Goal: Task Accomplishment & Management: Manage account settings

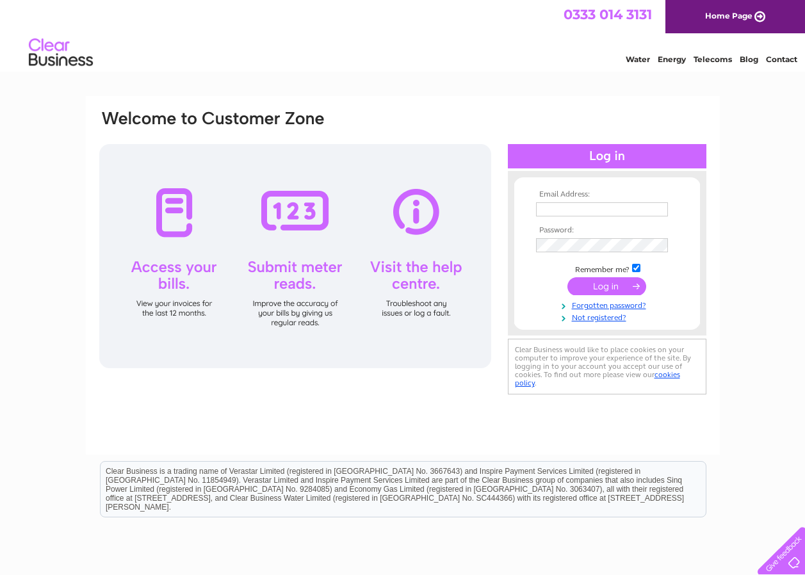
type input "theoldmanseofblair@gmail.com"
click at [592, 289] on input "submit" at bounding box center [606, 286] width 79 height 18
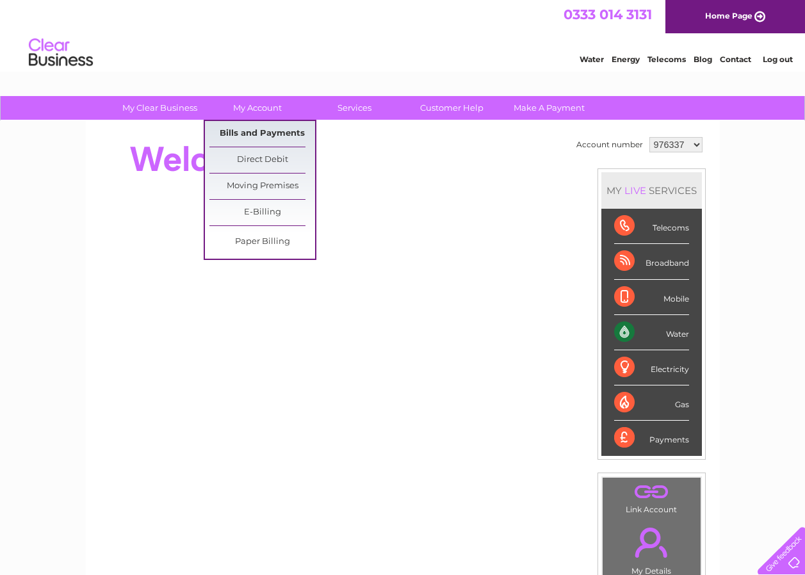
click at [244, 133] on link "Bills and Payments" at bounding box center [262, 134] width 106 height 26
click at [228, 131] on link "Bills and Payments" at bounding box center [262, 134] width 106 height 26
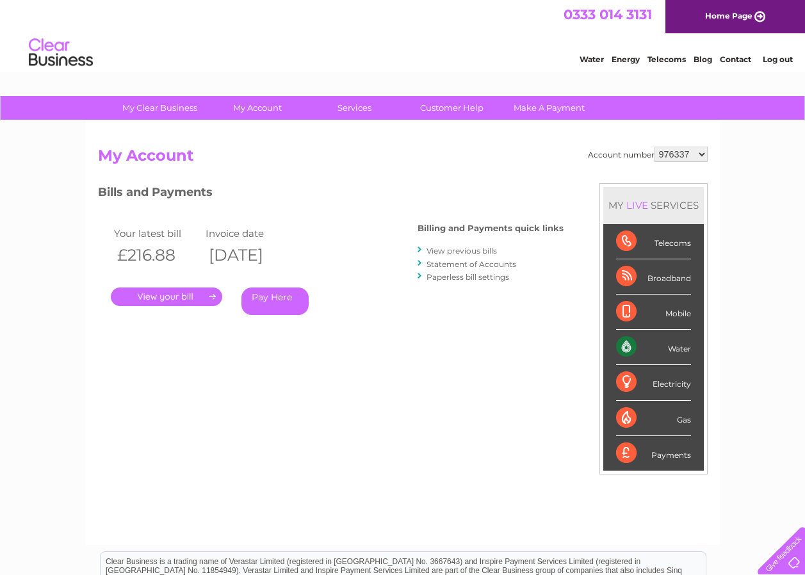
click at [166, 292] on link "." at bounding box center [166, 296] width 111 height 19
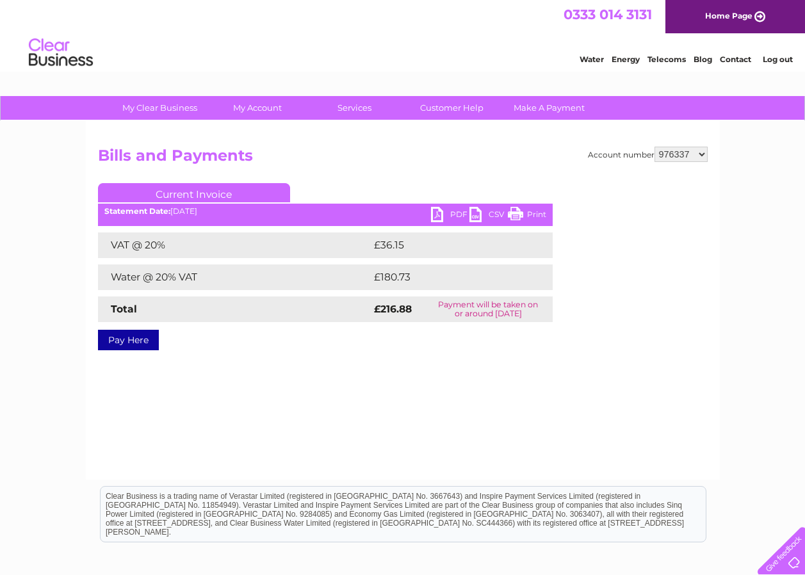
click at [442, 214] on link "PDF" at bounding box center [450, 216] width 38 height 19
